Goal: Information Seeking & Learning: Learn about a topic

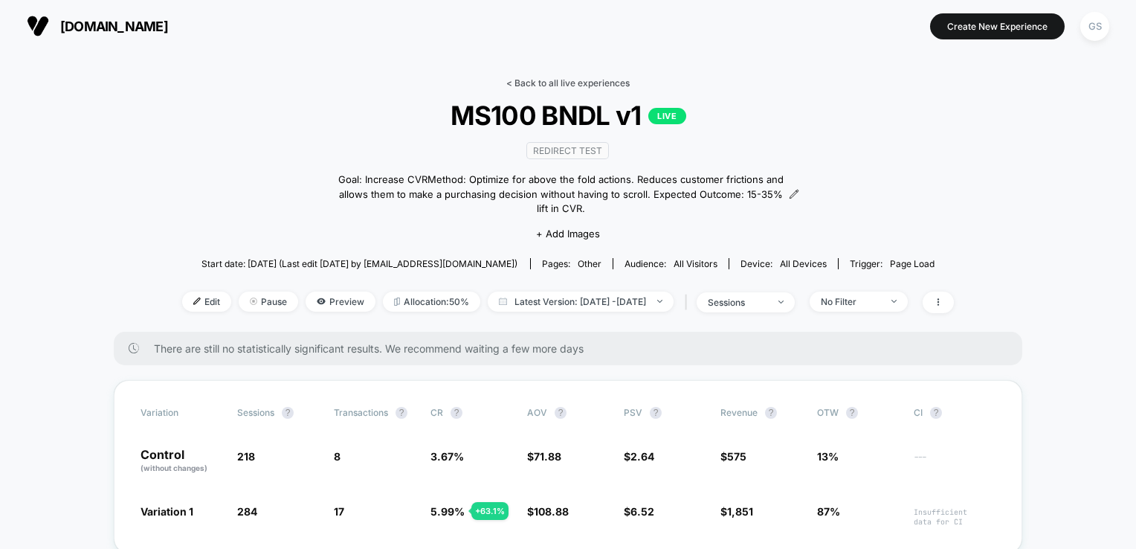
click at [529, 78] on link "< Back to all live experiences" at bounding box center [567, 82] width 123 height 11
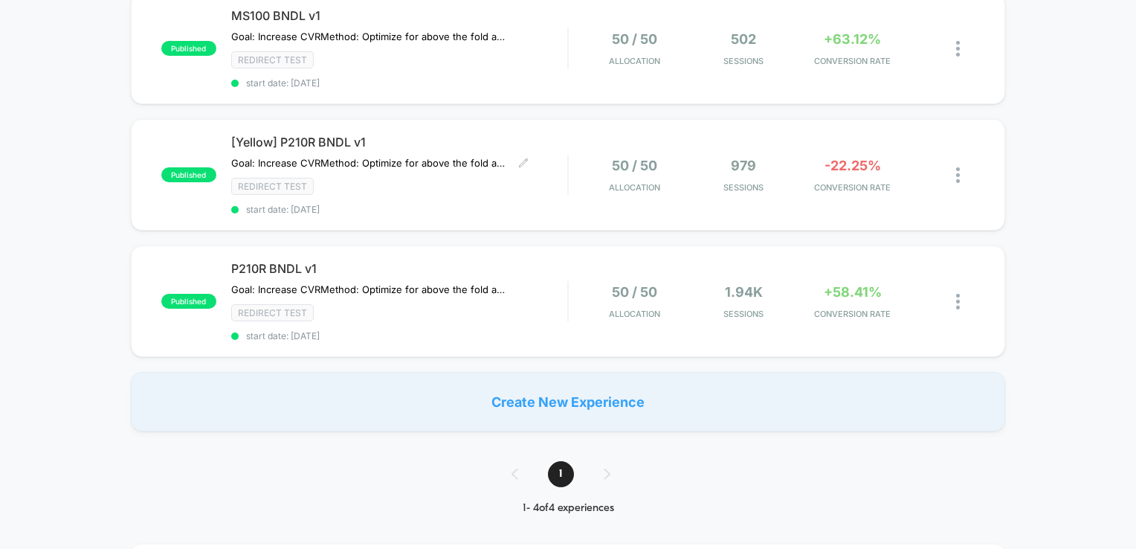
scroll to position [372, 0]
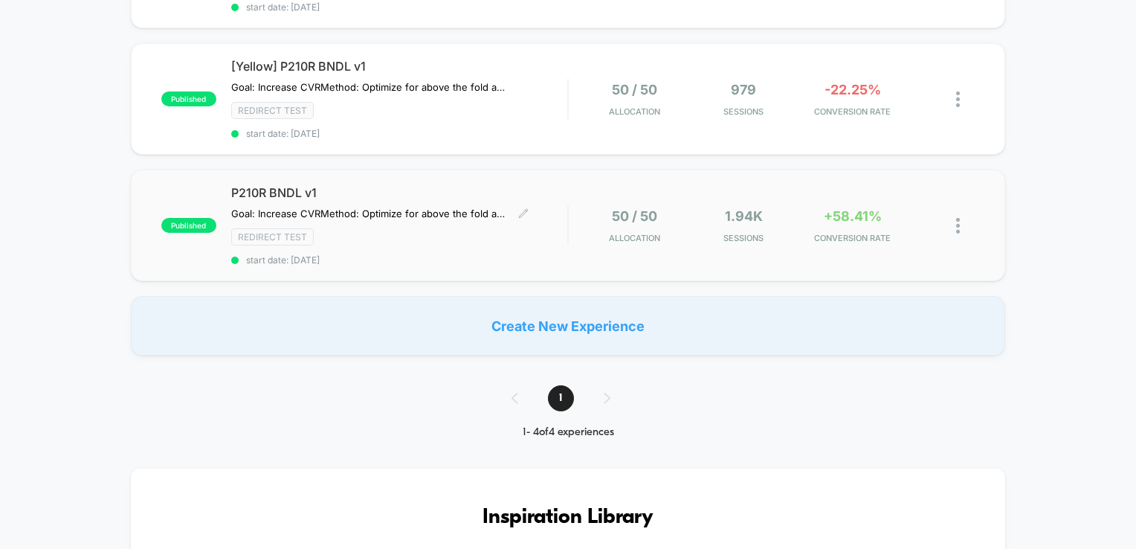
click at [446, 236] on div "Redirect Test" at bounding box center [399, 236] width 337 height 17
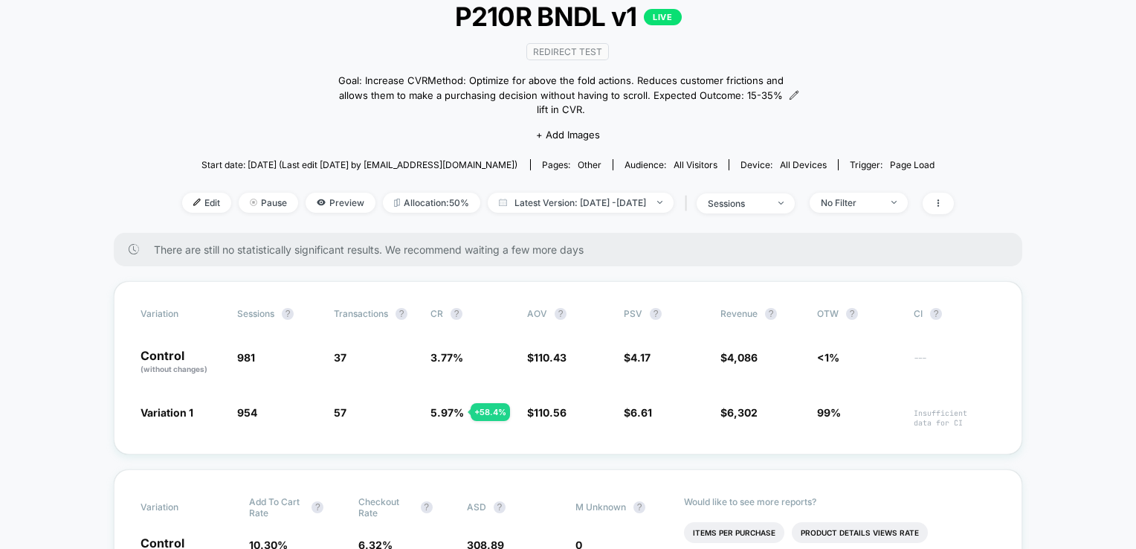
scroll to position [74, 0]
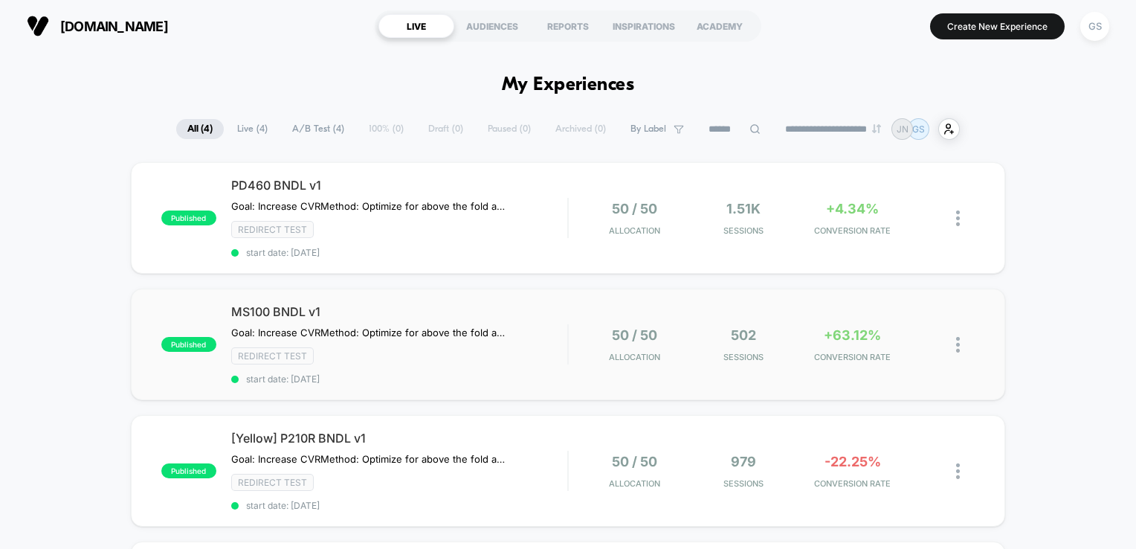
click at [607, 302] on div "published MS100 BNDL v1 Goal: Increase CVR Method: Optimize for above the fold …" at bounding box center [568, 344] width 875 height 112
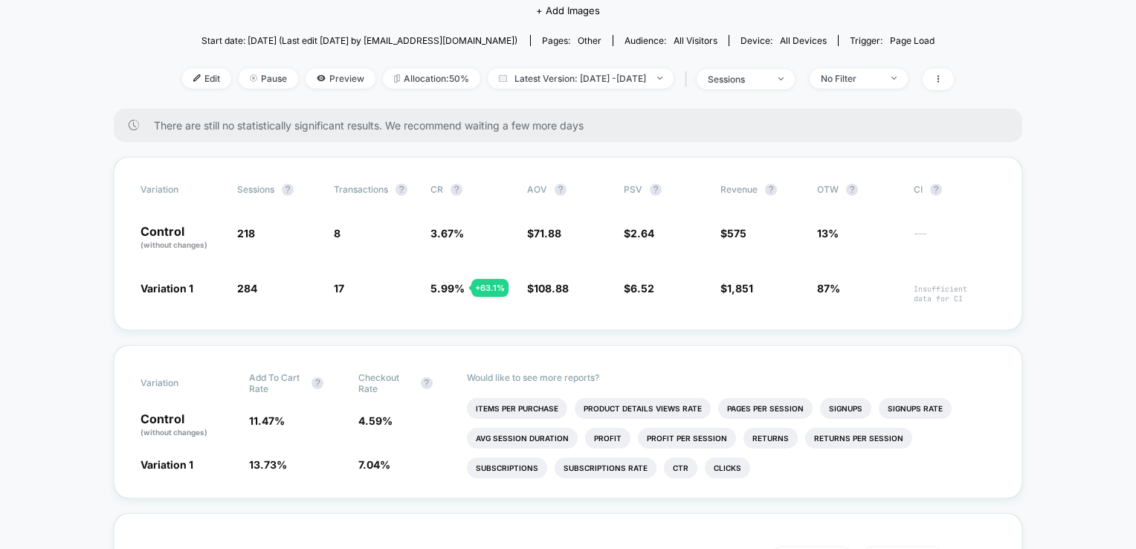
scroll to position [297, 0]
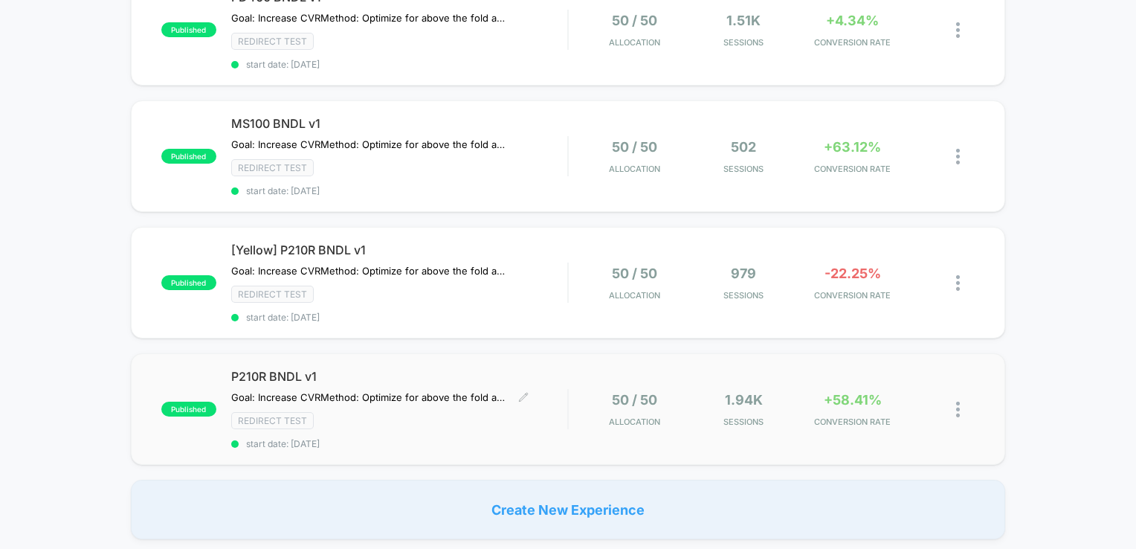
scroll to position [297, 0]
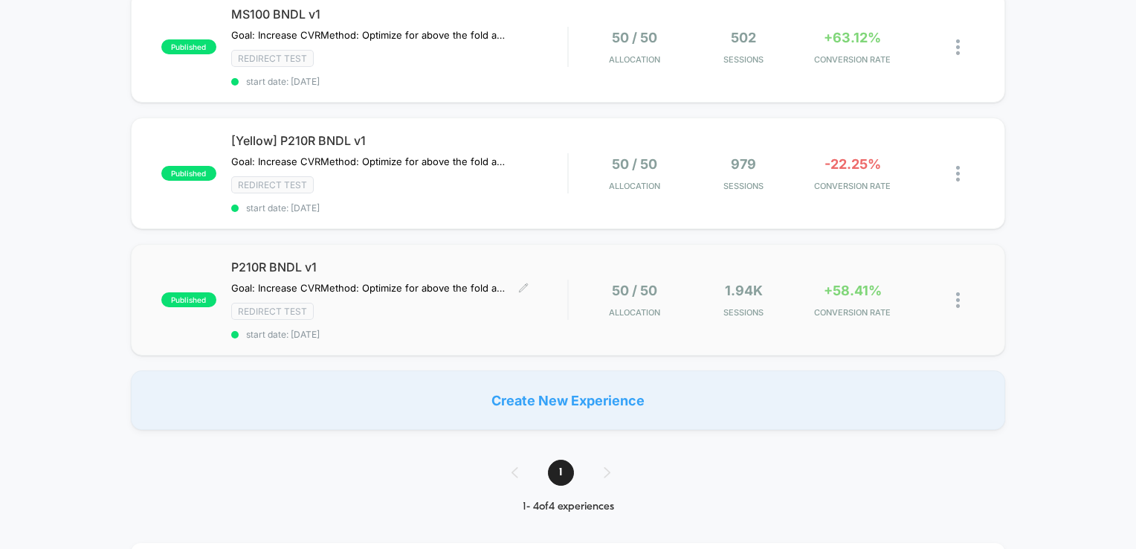
click at [483, 320] on div "P210R BNDL v1 Goal: Increase CVR Method: Optimize for above the fold actions. R…" at bounding box center [399, 299] width 337 height 80
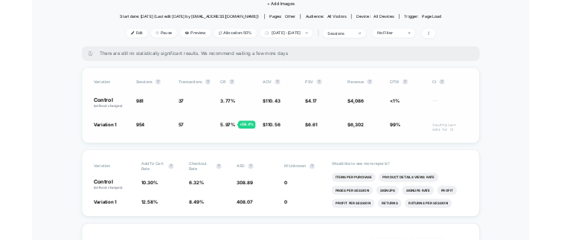
scroll to position [241, 0]
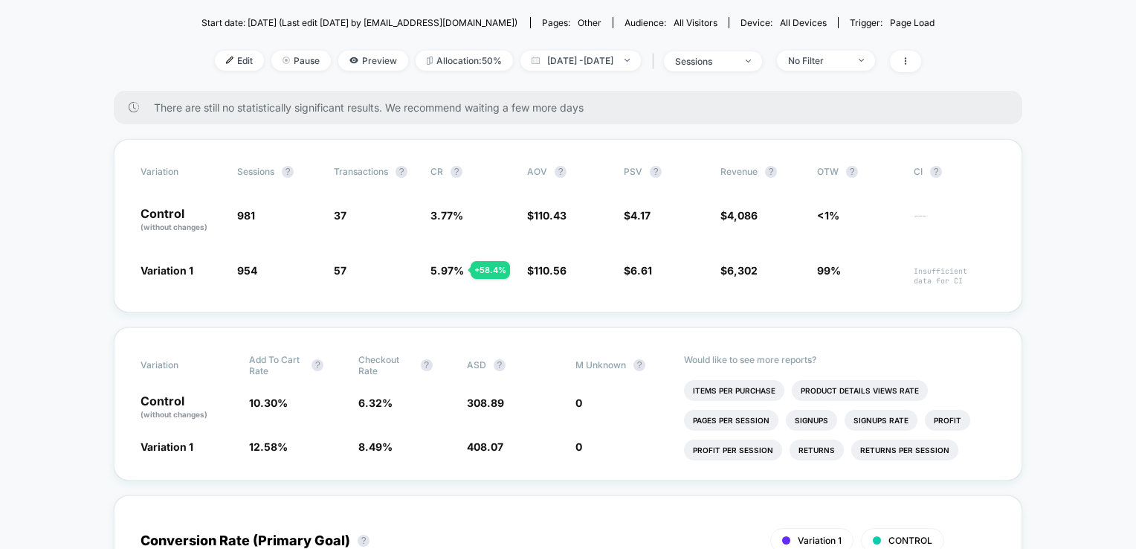
click at [785, 55] on div "Edit Pause Preview Allocation: 50% [DATE] - [DATE] | sessions No Filter" at bounding box center [568, 62] width 734 height 22
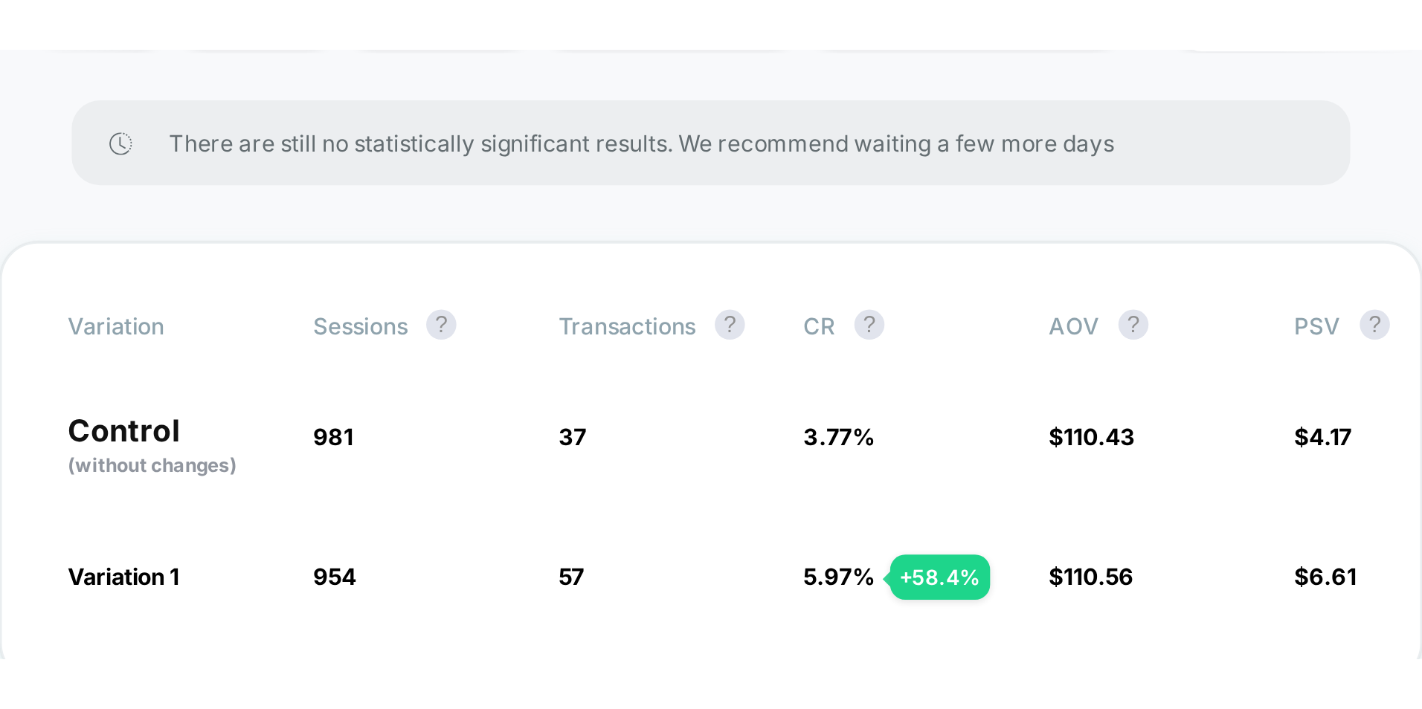
scroll to position [242, 0]
